Goal: Transaction & Acquisition: Book appointment/travel/reservation

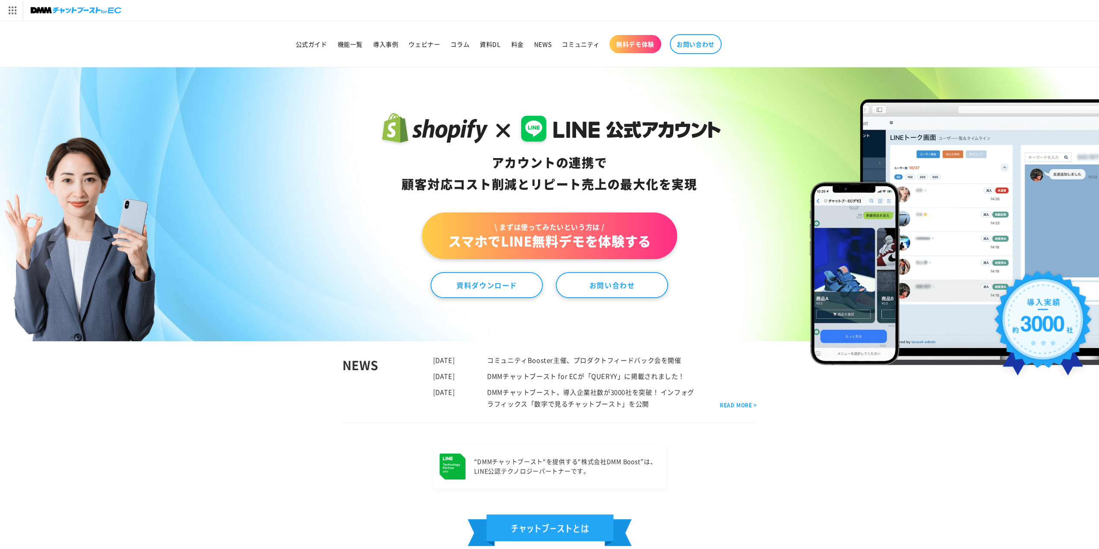
click at [591, 235] on link "\ まずは使ってみたいという方は / スマホでLINE無料デモを体験する" at bounding box center [549, 235] width 255 height 47
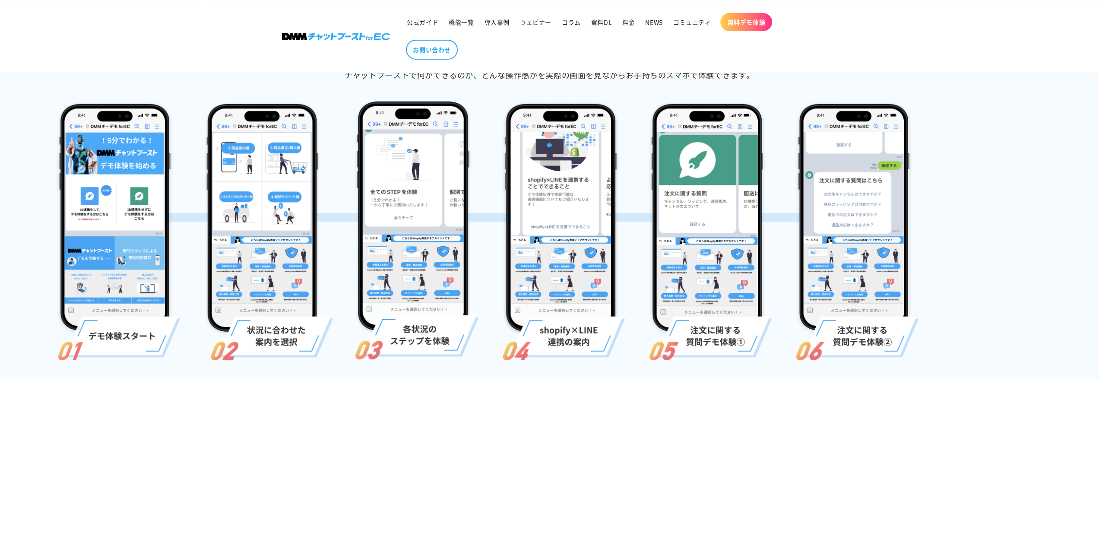
scroll to position [86, 0]
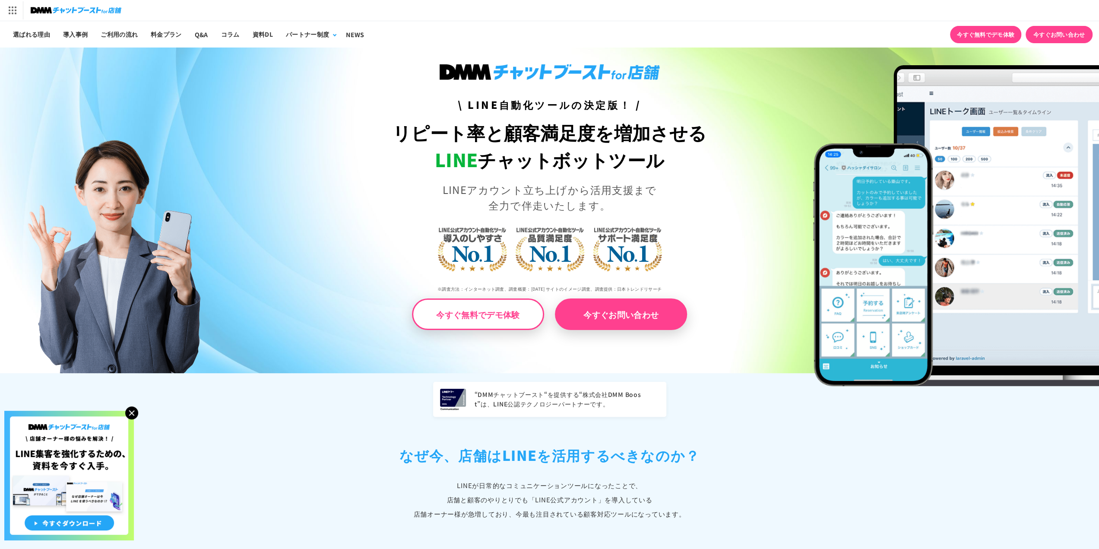
click at [992, 34] on link "今すぐ無料でデモ体験" at bounding box center [985, 34] width 71 height 17
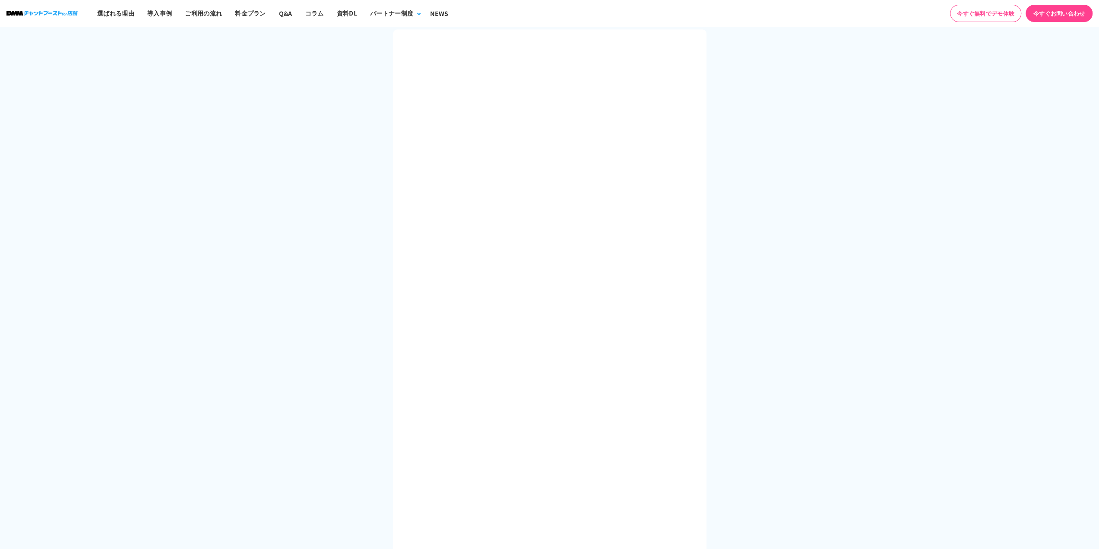
scroll to position [432, 0]
click at [719, 323] on section at bounding box center [549, 300] width 1099 height 611
click at [697, 310] on div at bounding box center [550, 294] width 314 height 572
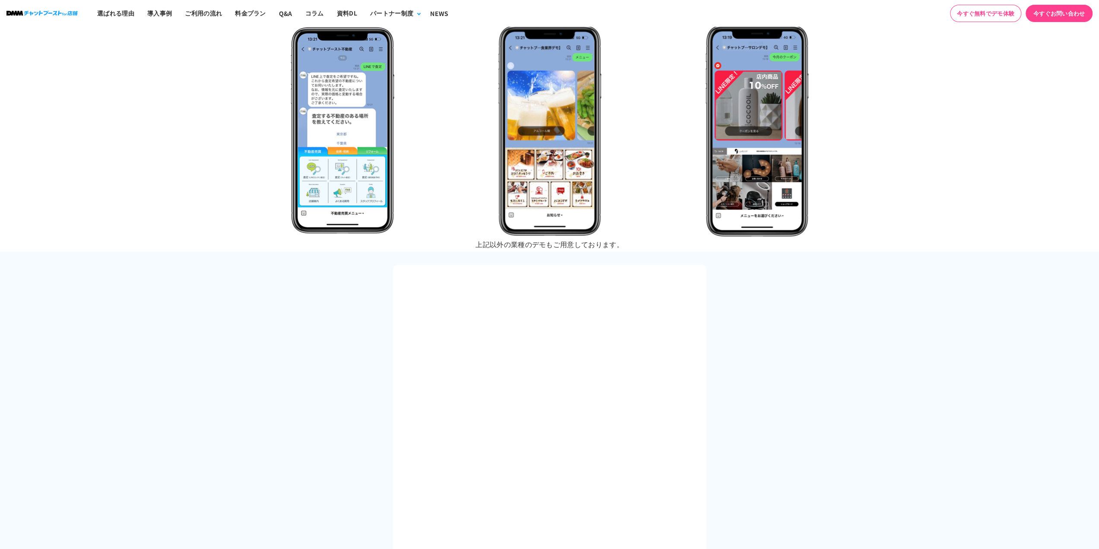
scroll to position [173, 0]
